Goal: Register for event/course

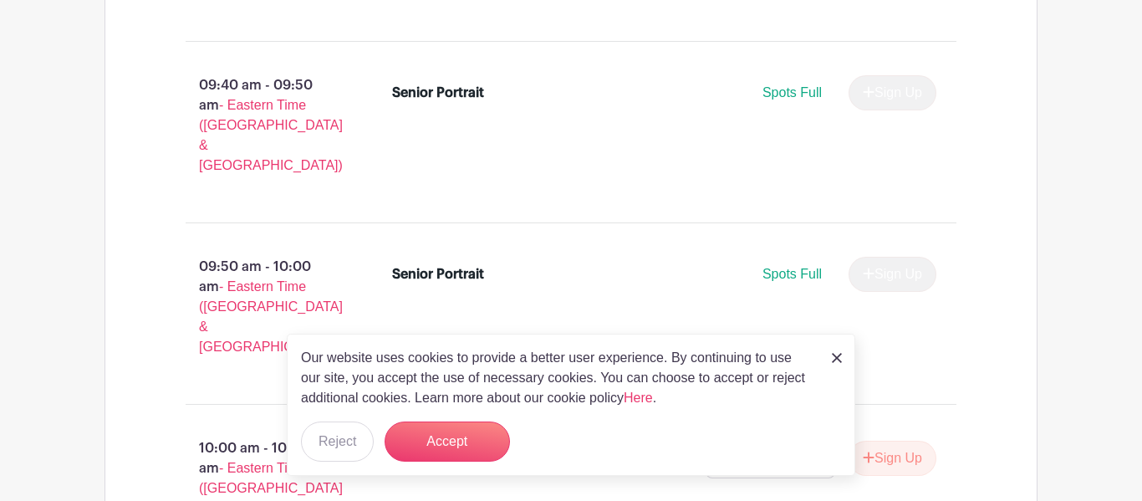
scroll to position [1922, 0]
click at [836, 368] on div "Our website uses cookies to provide a better user experience. By continuing to …" at bounding box center [571, 405] width 569 height 142
click at [869, 449] on icon "submit" at bounding box center [869, 455] width 12 height 13
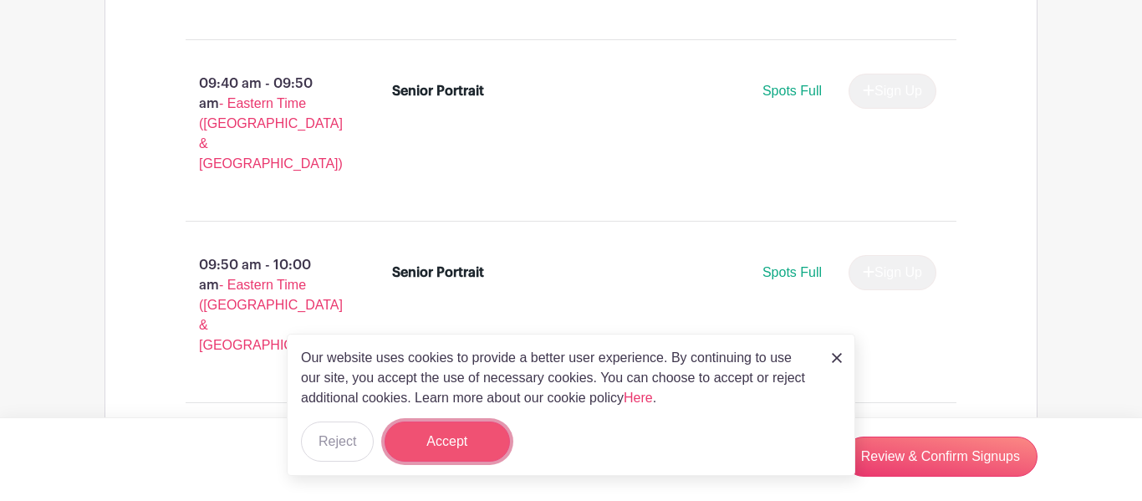
click at [420, 457] on button "Accept" at bounding box center [447, 441] width 125 height 40
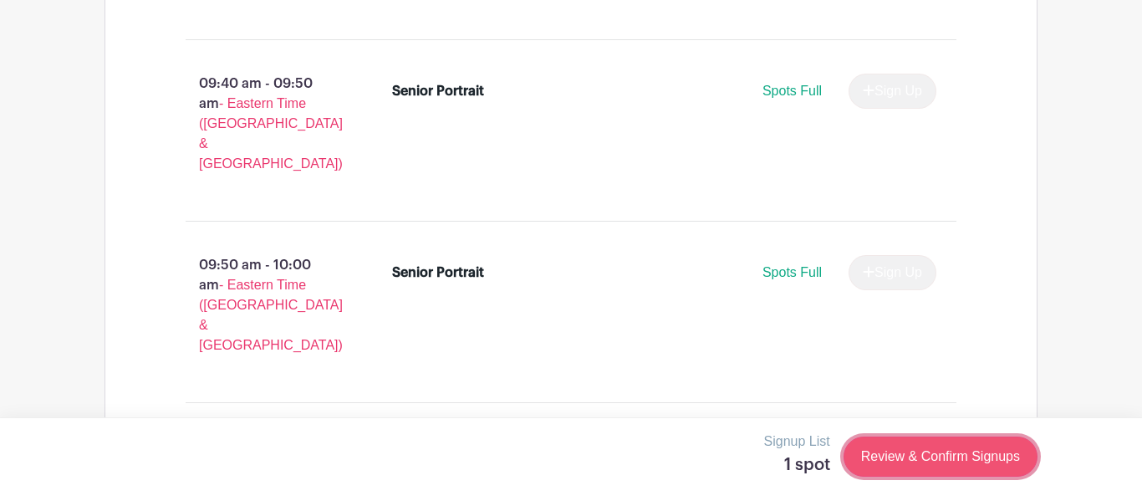
click at [854, 443] on link "Review & Confirm Signups" at bounding box center [941, 456] width 194 height 40
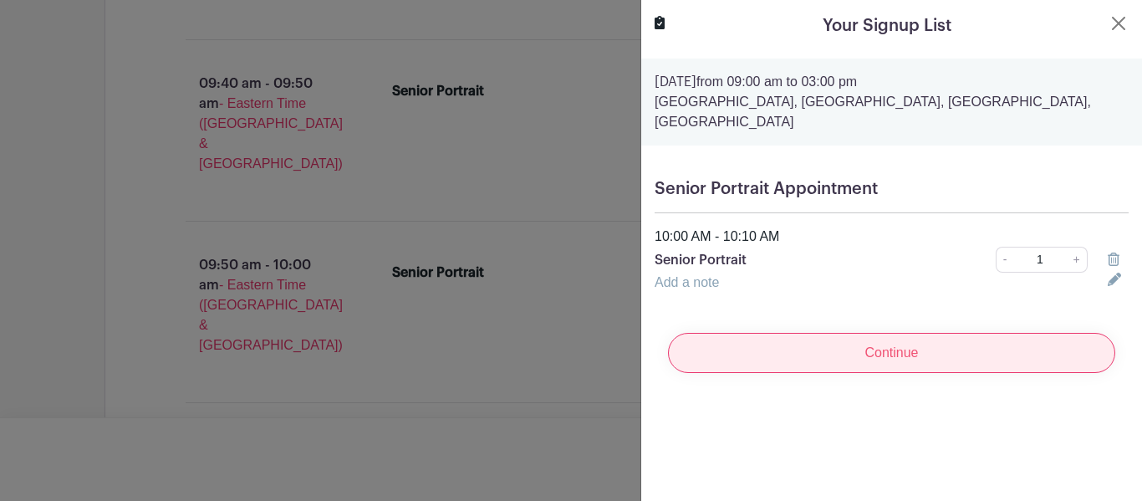
click at [903, 350] on input "Continue" at bounding box center [891, 353] width 447 height 40
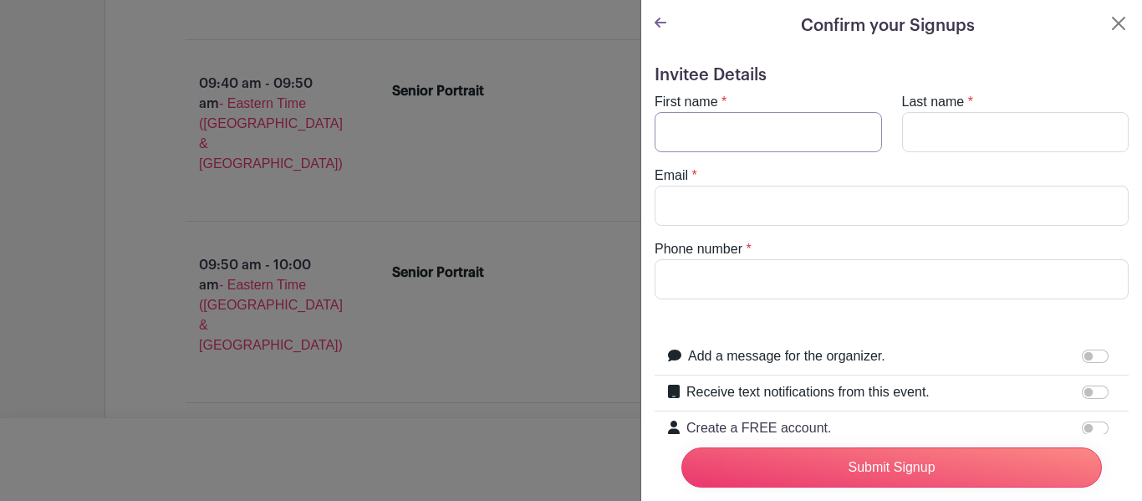
click at [761, 120] on input "First name" at bounding box center [768, 132] width 227 height 40
type input "Layla"
type input "[PERSON_NAME]"
type input "[EMAIL_ADDRESS][DOMAIN_NAME]"
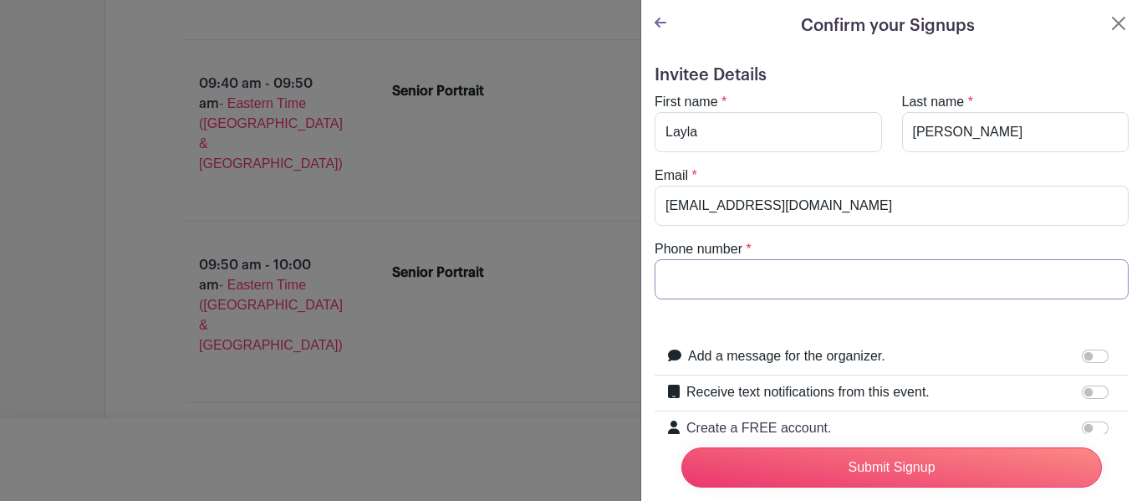
type input "8643635958"
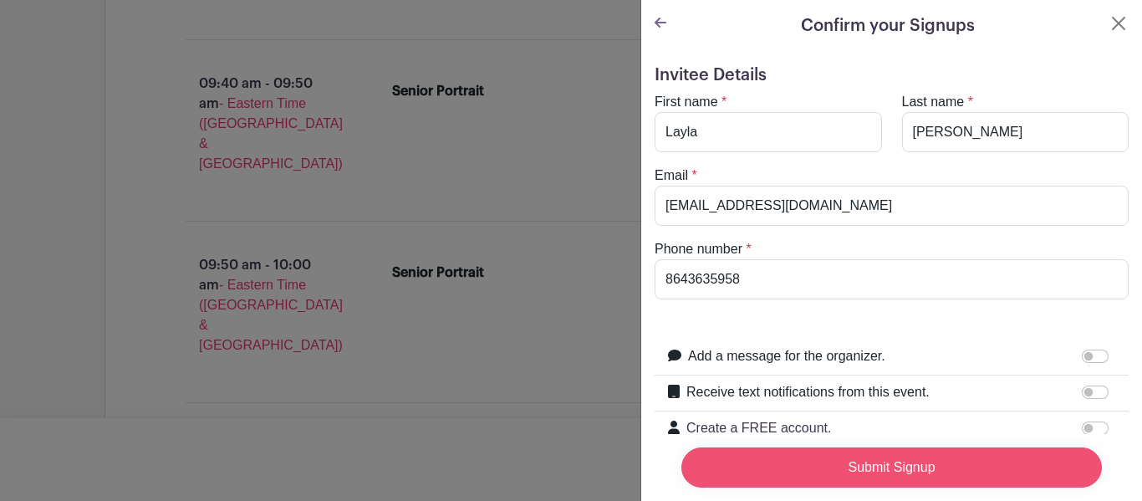
click at [774, 454] on input "Submit Signup" at bounding box center [891, 467] width 421 height 40
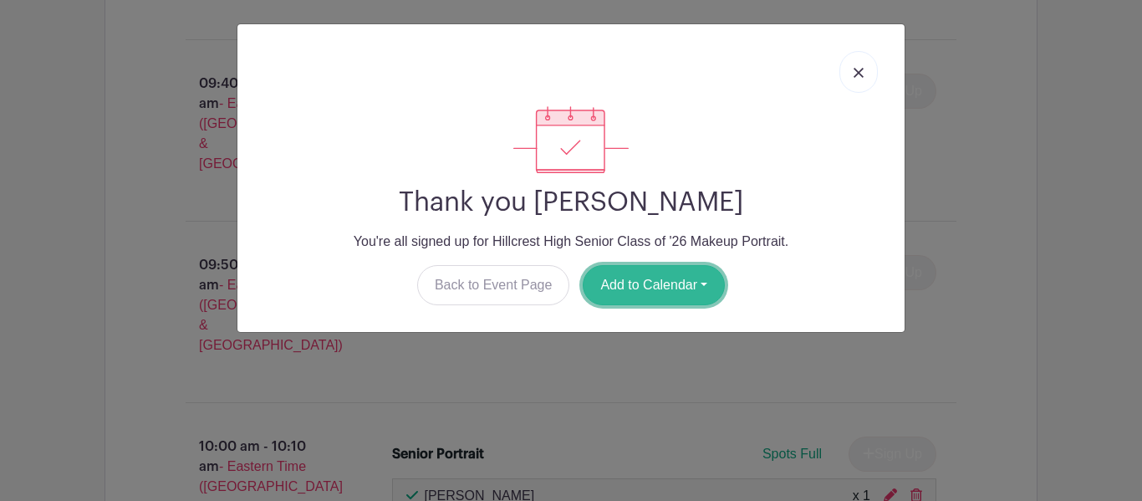
click at [649, 277] on button "Add to Calendar" at bounding box center [654, 285] width 142 height 40
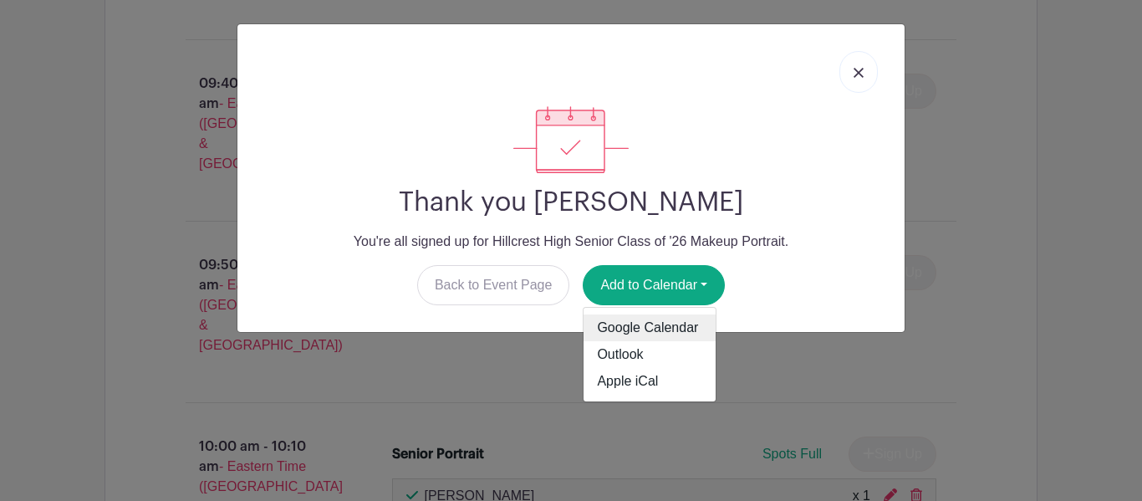
click at [663, 340] on link "Google Calendar" at bounding box center [650, 327] width 132 height 27
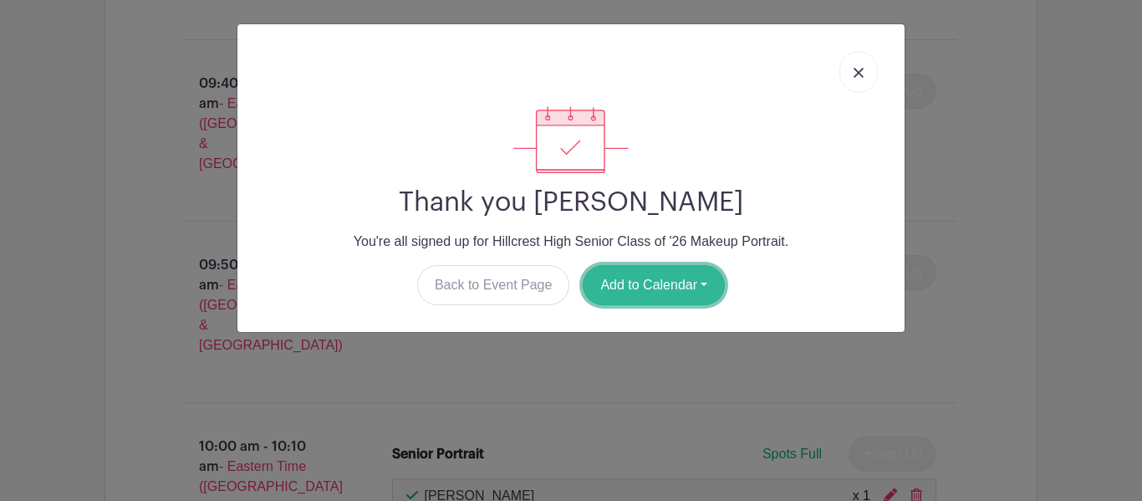
click at [664, 291] on button "Add to Calendar" at bounding box center [654, 285] width 142 height 40
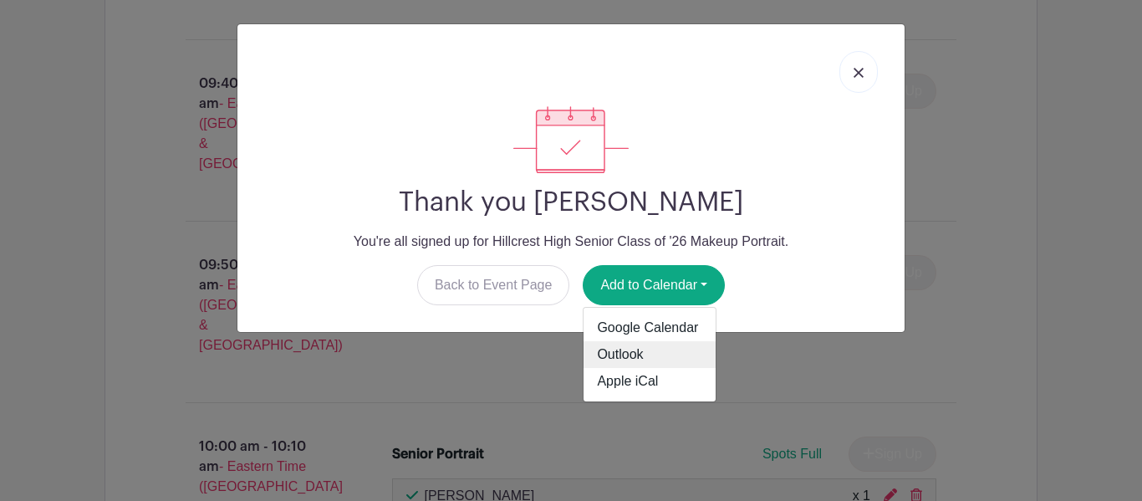
click at [647, 362] on link "Outlook" at bounding box center [650, 354] width 132 height 27
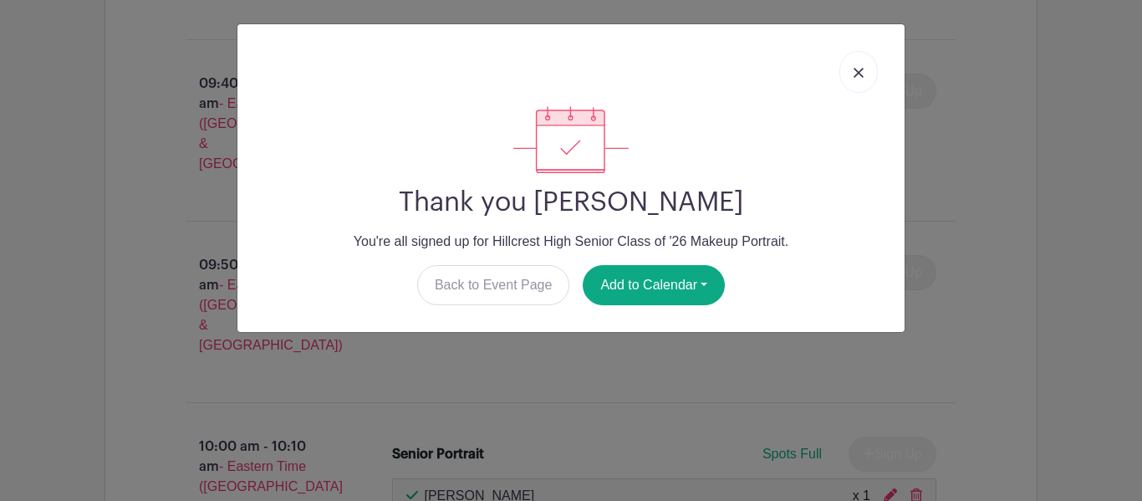
click at [850, 75] on link at bounding box center [859, 72] width 38 height 42
